Goal: Task Accomplishment & Management: Use online tool/utility

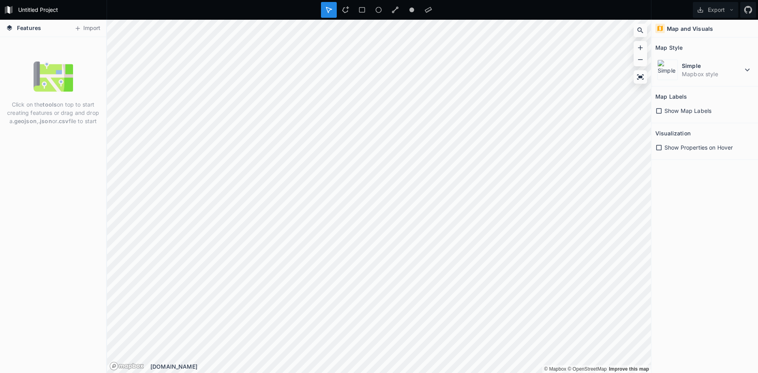
click at [708, 109] on span "Show Map Labels" at bounding box center [687, 111] width 47 height 8
click at [705, 108] on span "Show Map Labels" at bounding box center [687, 111] width 47 height 8
click at [89, 22] on button "Import" at bounding box center [87, 28] width 34 height 13
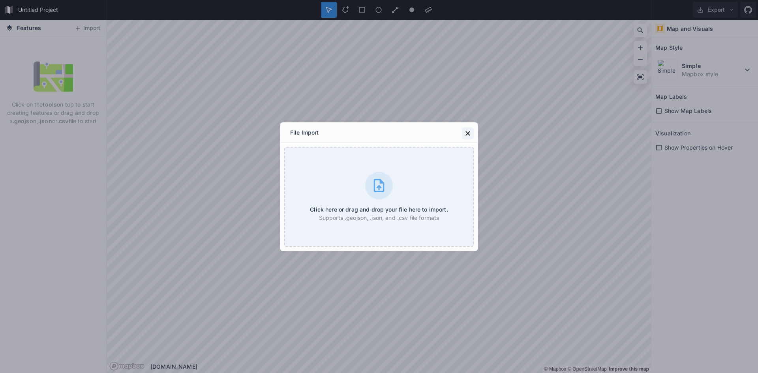
click at [475, 129] on div "File Import" at bounding box center [378, 132] width 197 height 21
click at [467, 135] on icon at bounding box center [468, 133] width 8 height 8
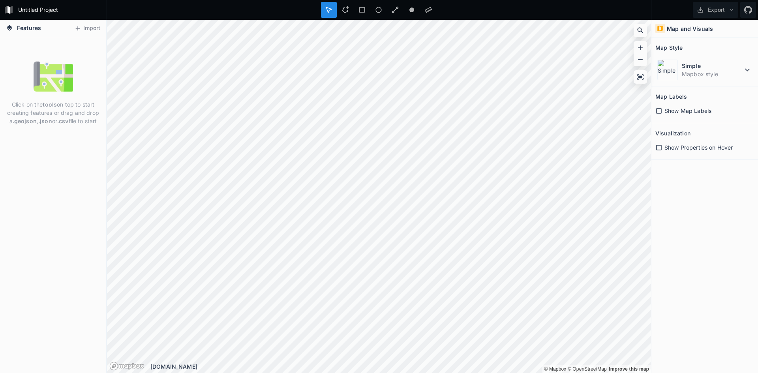
click at [50, 118] on strong ".json" at bounding box center [45, 121] width 14 height 7
click at [737, 7] on button "Export" at bounding box center [715, 10] width 45 height 16
click at [731, 12] on icon at bounding box center [732, 10] width 6 height 6
click at [682, 114] on span "Show Map Labels" at bounding box center [687, 111] width 47 height 8
click at [682, 151] on span "Show Properties on Hover" at bounding box center [698, 147] width 68 height 8
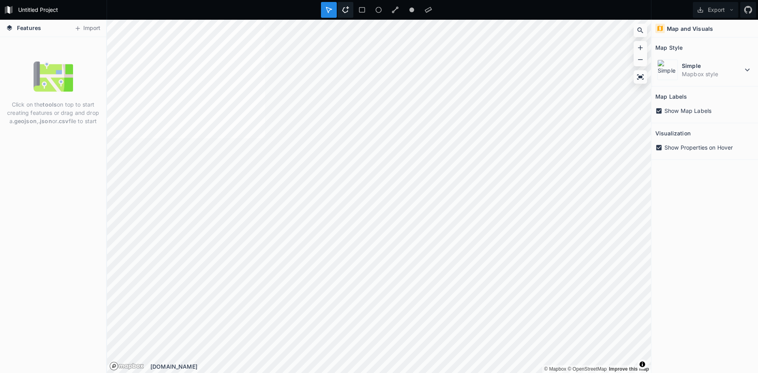
click at [354, 11] on div at bounding box center [362, 10] width 16 height 16
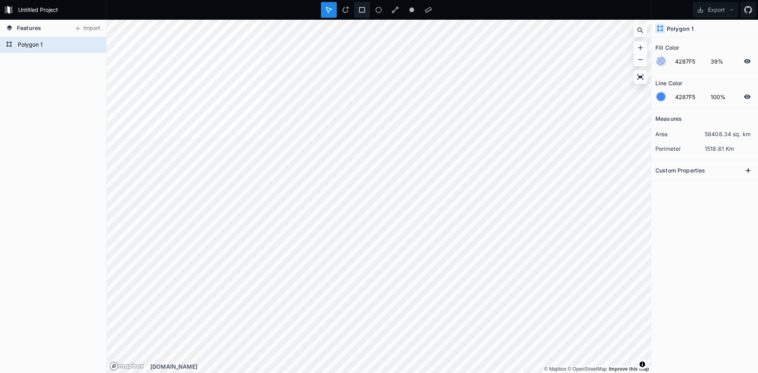
click at [371, 13] on div at bounding box center [379, 10] width 16 height 16
click at [387, 4] on div at bounding box center [395, 10] width 16 height 16
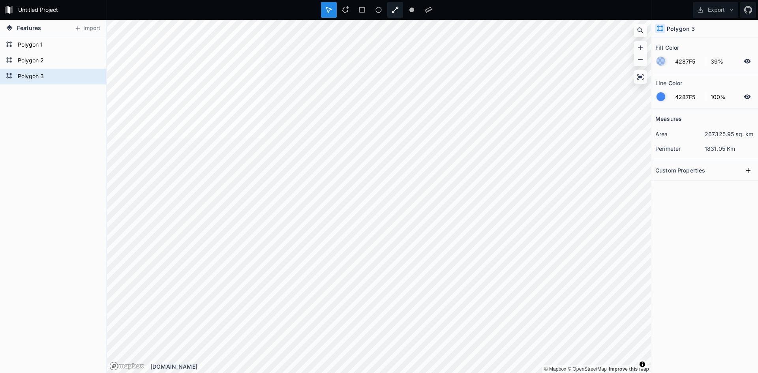
click at [396, 9] on icon at bounding box center [395, 10] width 7 height 7
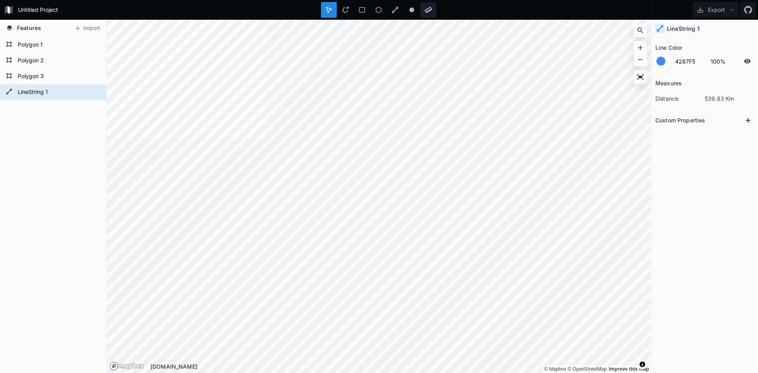
click at [431, 9] on icon at bounding box center [428, 9] width 7 height 7
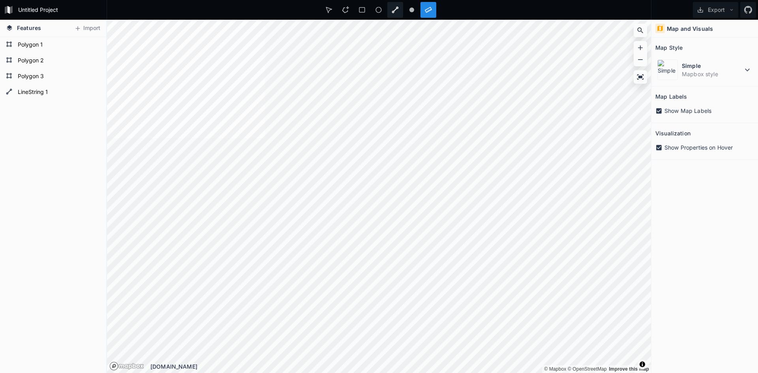
click at [404, 12] on div at bounding box center [412, 10] width 16 height 16
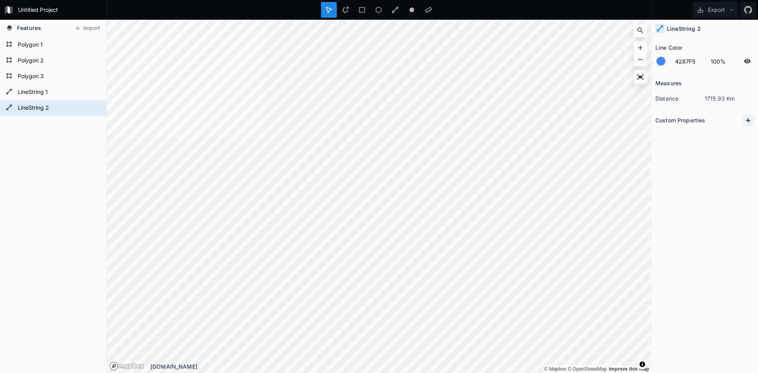
click at [746, 118] on icon at bounding box center [748, 120] width 8 height 8
click at [719, 104] on dl "distance 1715.93 Km" at bounding box center [704, 98] width 99 height 15
click at [748, 120] on icon at bounding box center [748, 120] width 8 height 8
click at [701, 59] on input "4287F5" at bounding box center [687, 60] width 34 height 9
click at [723, 60] on input "100%" at bounding box center [723, 60] width 34 height 9
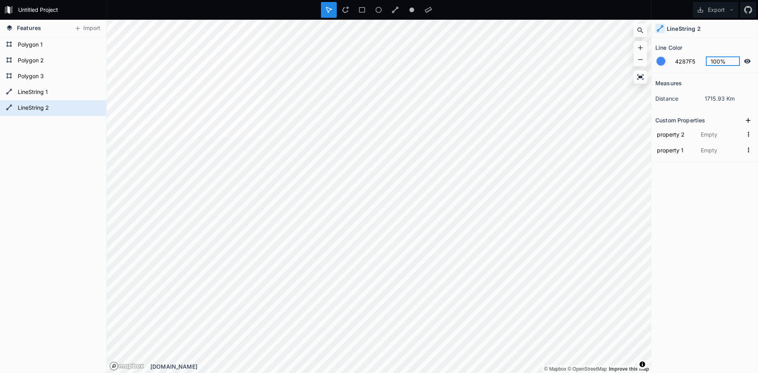
click at [715, 60] on input "100%" at bounding box center [723, 60] width 34 height 9
type input "70%"
click at [750, 60] on icon at bounding box center [747, 61] width 7 height 7
click at [749, 60] on icon at bounding box center [747, 61] width 6 height 6
click at [748, 60] on icon at bounding box center [747, 61] width 7 height 7
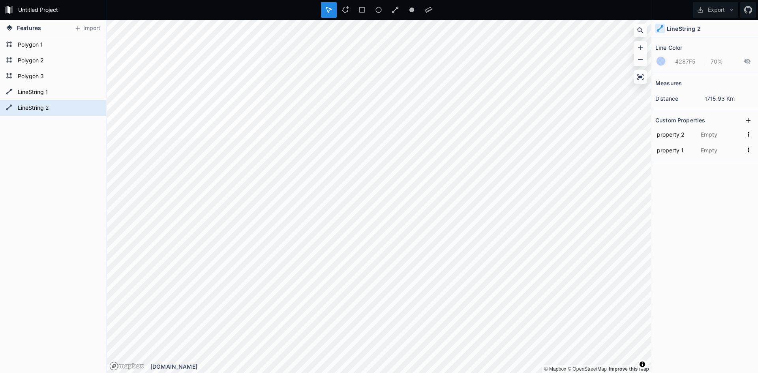
click at [747, 60] on icon at bounding box center [747, 61] width 7 height 7
click at [747, 60] on icon at bounding box center [747, 61] width 7 height 4
click at [747, 60] on icon at bounding box center [747, 61] width 7 height 7
click at [664, 60] on div at bounding box center [660, 61] width 9 height 9
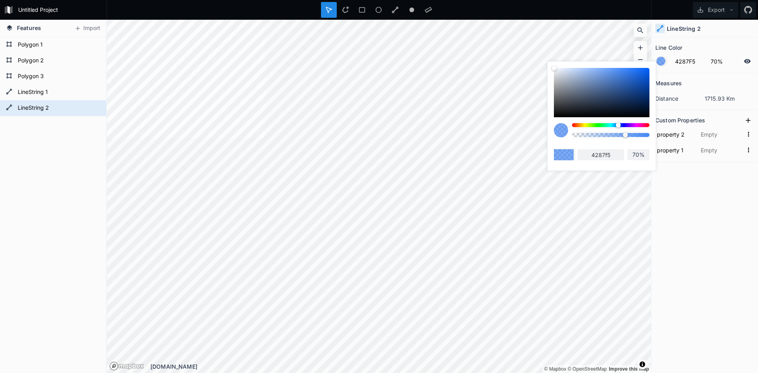
click at [622, 81] on div at bounding box center [602, 92] width 96 height 49
type input "3569BD"
type input "3569bd"
type input "358DBD"
type input "358dbd"
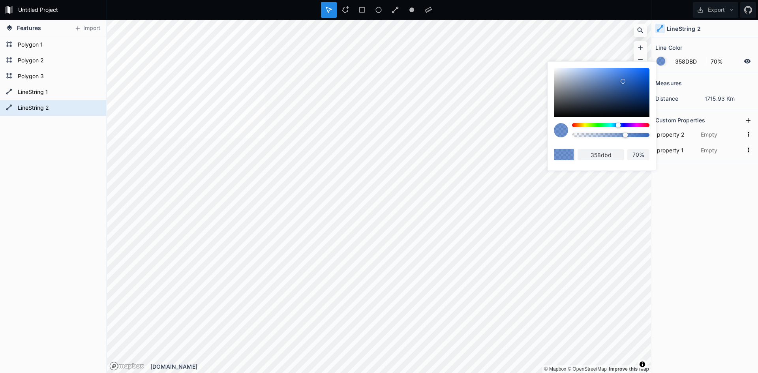
type input "3596BD"
type input "3596bd"
type input "35AFBD"
type input "35afbd"
type input "35BDB4"
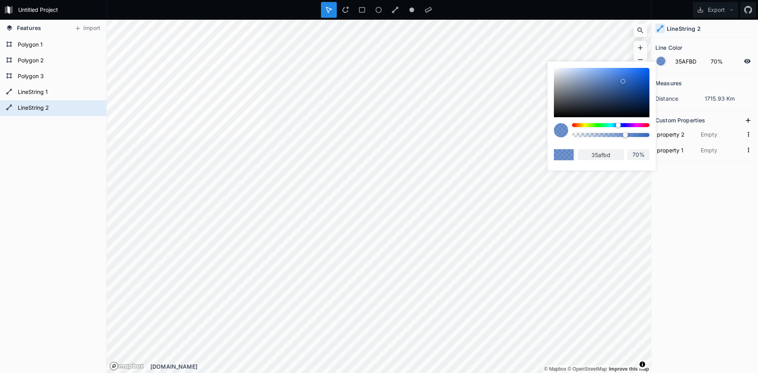
type input "35bdb4"
type input "35BD9D"
type input "35bd9d"
click at [616, 124] on div at bounding box center [618, 125] width 5 height 5
type input "35BD84"
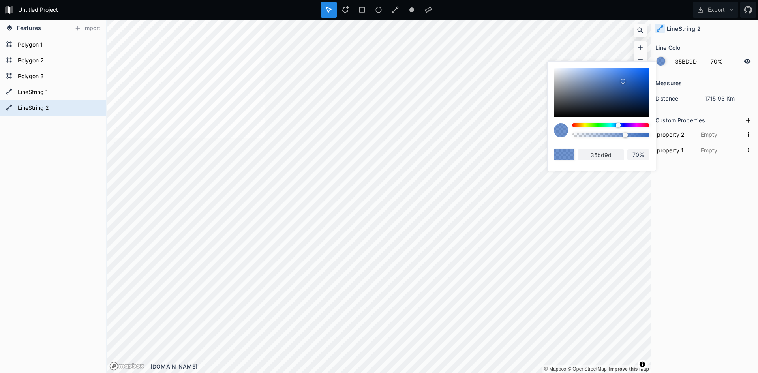
type input "35bd84"
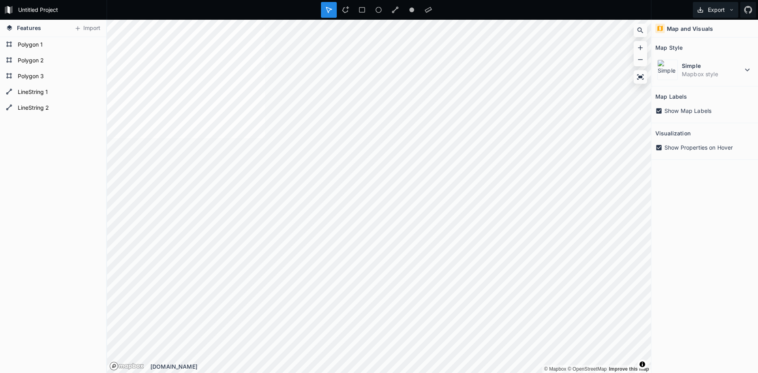
click at [725, 6] on button "Export" at bounding box center [715, 10] width 45 height 16
click at [699, 53] on div "Export as .geojson" at bounding box center [714, 61] width 79 height 16
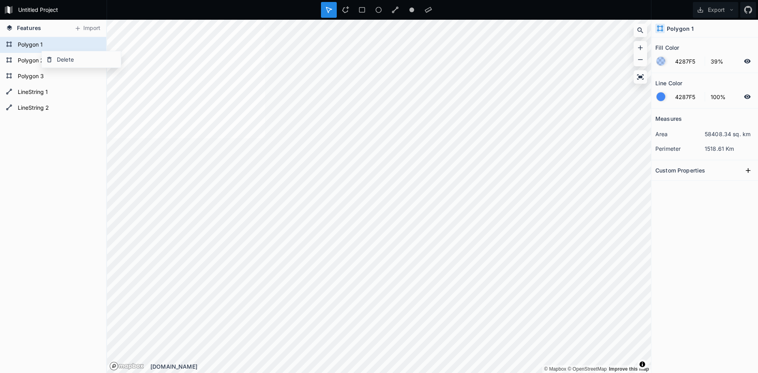
click at [59, 51] on div "Delete" at bounding box center [81, 59] width 80 height 17
click at [642, 79] on icon at bounding box center [640, 76] width 7 height 5
click at [640, 79] on icon at bounding box center [640, 77] width 8 height 8
drag, startPoint x: 698, startPoint y: 30, endPoint x: 720, endPoint y: 16, distance: 26.3
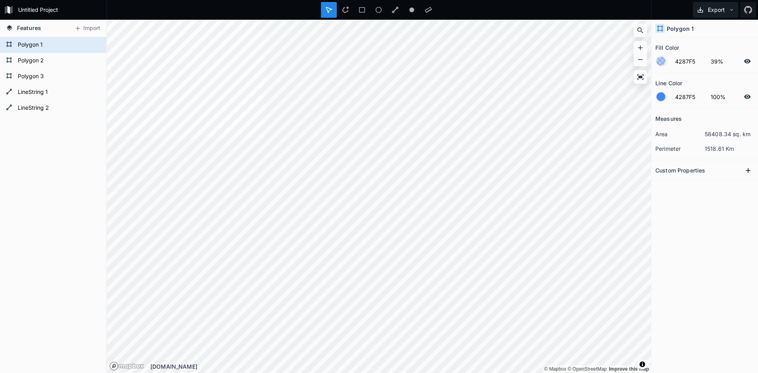
click at [699, 30] on div "Polygon 1" at bounding box center [704, 29] width 107 height 18
click at [733, 8] on icon at bounding box center [732, 10] width 6 height 6
click at [409, 9] on icon at bounding box center [411, 9] width 7 height 7
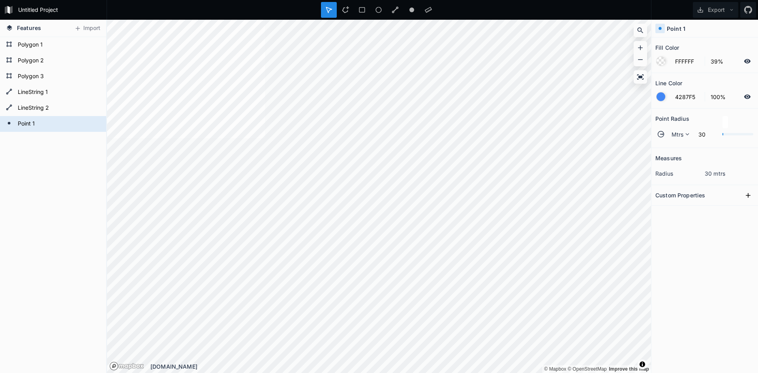
click at [48, 13] on form "Untitled Project" at bounding box center [59, 10] width 89 height 12
